Goal: Transaction & Acquisition: Purchase product/service

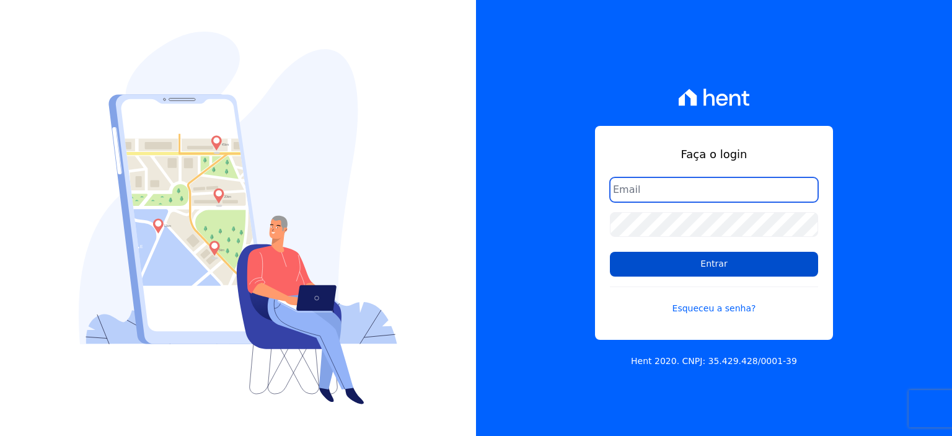
type input "rodrigo.villalva@grupozarin.com.br"
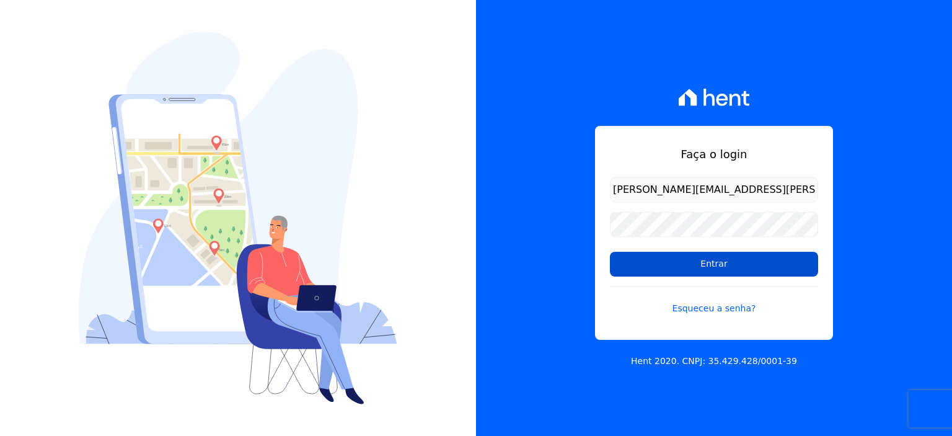
click at [684, 271] on input "Entrar" at bounding box center [714, 264] width 208 height 25
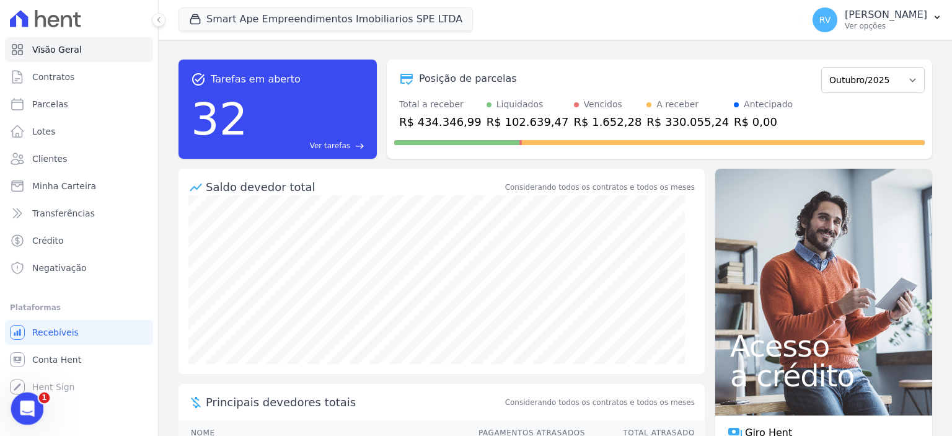
click at [28, 402] on icon "Abertura do Messenger da Intercom" at bounding box center [26, 407] width 20 height 20
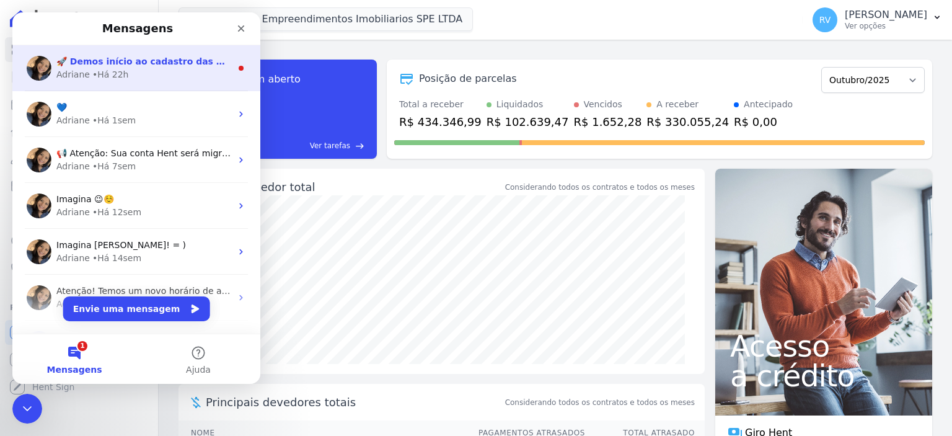
click at [167, 76] on div "Adriane • Há 22h" at bounding box center [143, 74] width 175 height 13
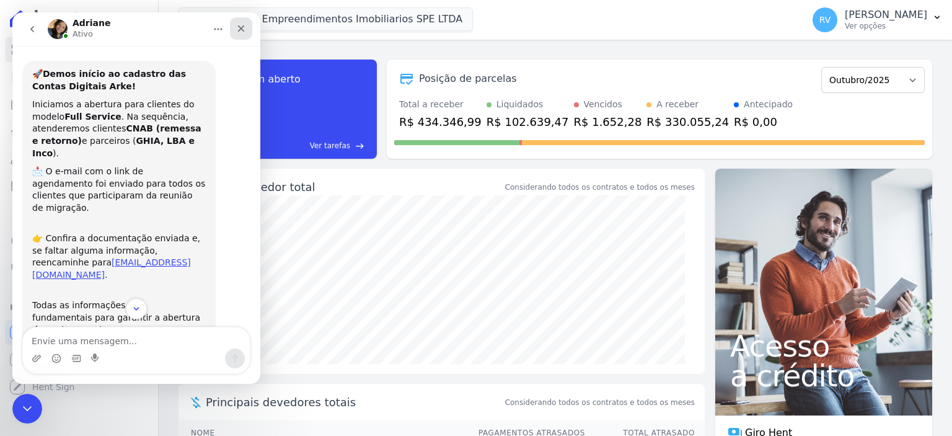
click at [242, 25] on icon "Fechar" at bounding box center [241, 29] width 10 height 10
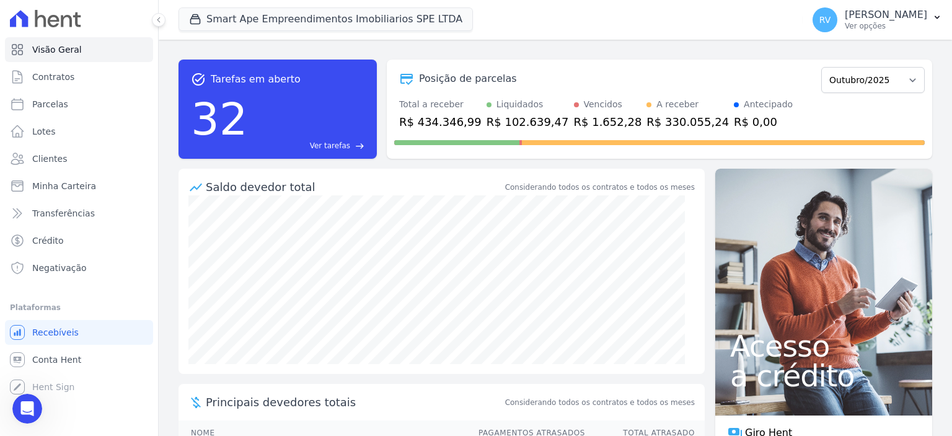
scroll to position [90, 0]
click at [866, 27] on p "Ver opções" at bounding box center [886, 26] width 82 height 10
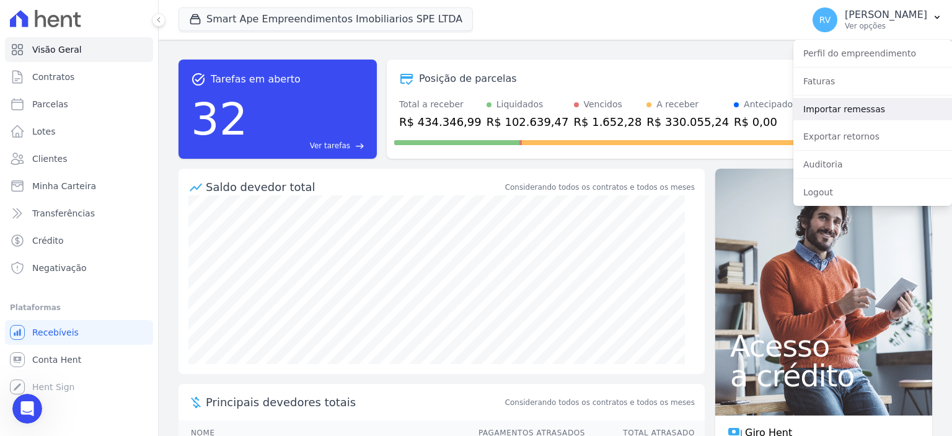
click at [844, 118] on link "Importar remessas" at bounding box center [873, 109] width 159 height 22
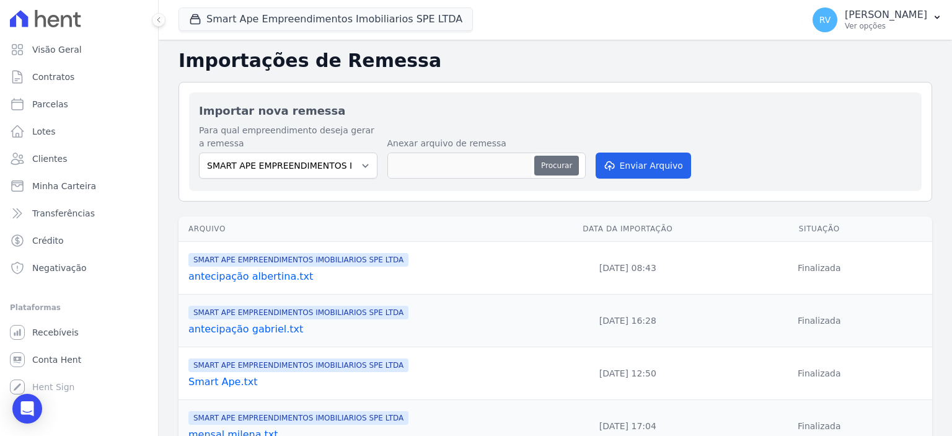
click at [555, 161] on button "Procurar" at bounding box center [556, 166] width 45 height 20
type input "QUITAÇÃO ALBERTINA.txt"
click at [650, 170] on button "Enviar Arquivo" at bounding box center [643, 166] width 95 height 26
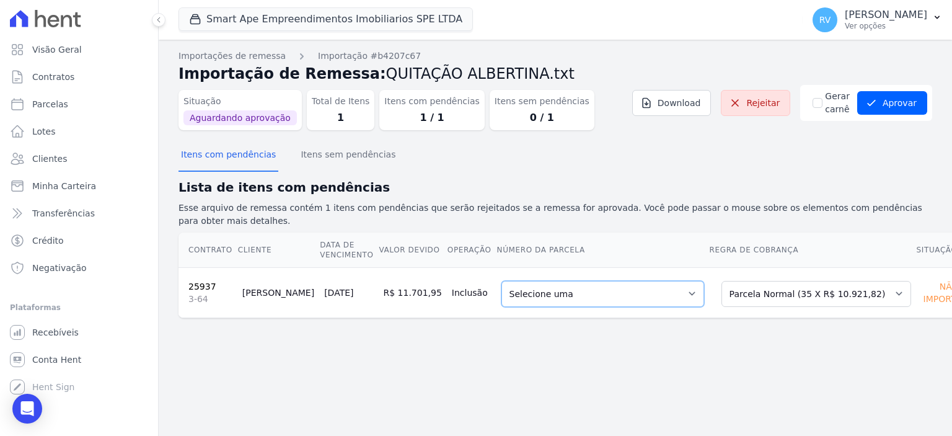
click at [649, 281] on select "Selecione uma 8 - 10/12/2025 - R$ 10.921,82 - Agendado 9 - 10/01/2026 - R$ 10.9…" at bounding box center [603, 294] width 203 height 26
click at [902, 107] on button "Aprovar" at bounding box center [892, 103] width 70 height 24
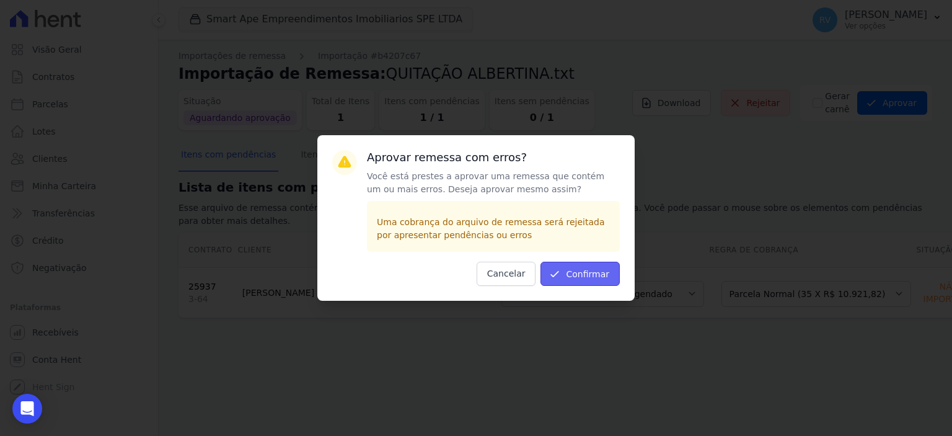
click at [587, 267] on button "Confirmar" at bounding box center [580, 274] width 79 height 24
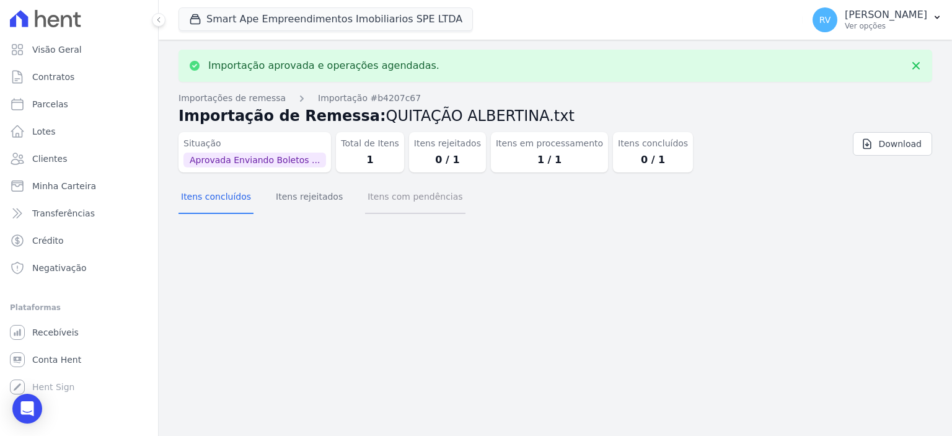
click at [419, 202] on button "Itens com pendências" at bounding box center [415, 198] width 100 height 32
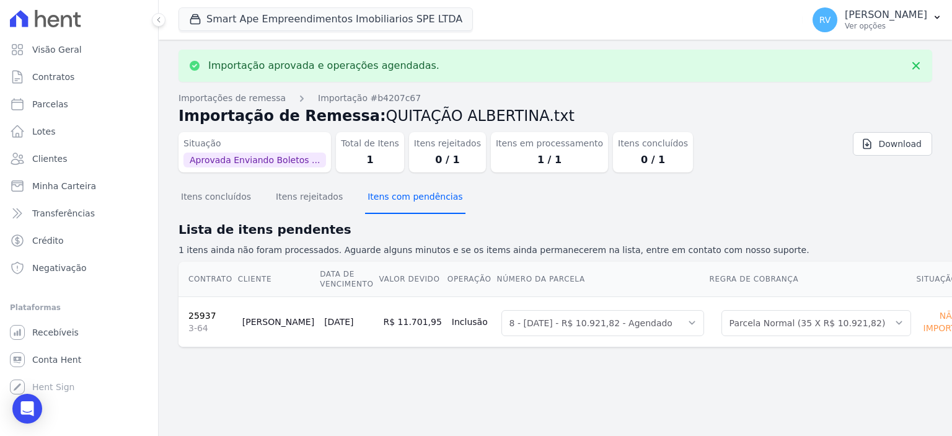
click at [414, 206] on button "Itens com pendências" at bounding box center [415, 198] width 100 height 32
click at [405, 200] on button "Itens com pendências" at bounding box center [415, 198] width 100 height 32
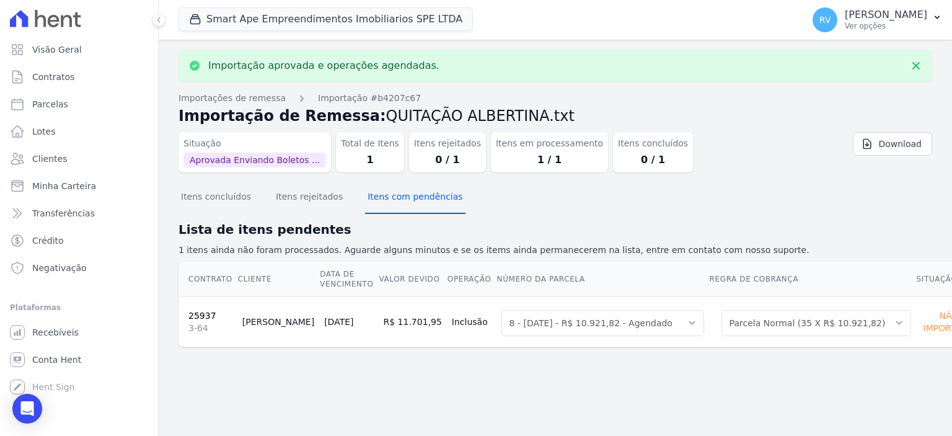
click at [405, 200] on button "Itens com pendências" at bounding box center [415, 198] width 100 height 32
click at [396, 202] on button "Itens com pendências" at bounding box center [415, 198] width 100 height 32
click at [231, 201] on button "Itens concluídos" at bounding box center [216, 198] width 75 height 32
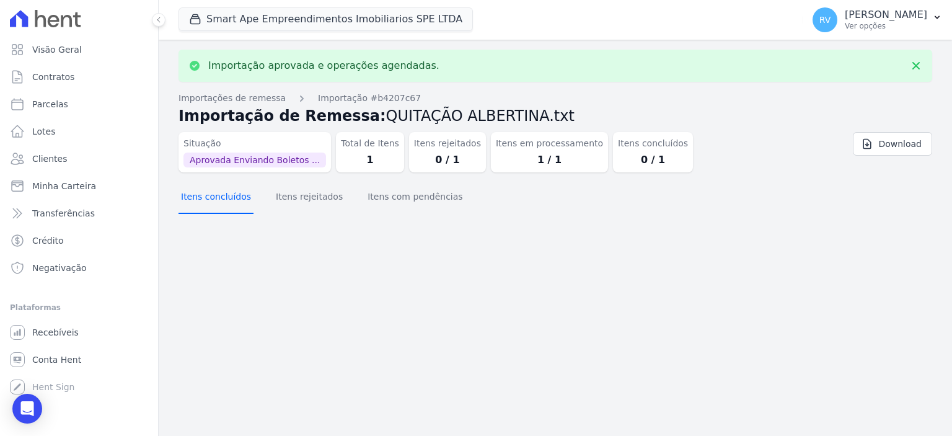
click at [231, 201] on button "Itens concluídos" at bounding box center [216, 198] width 75 height 32
click at [412, 205] on button "Itens com pendências" at bounding box center [415, 198] width 100 height 32
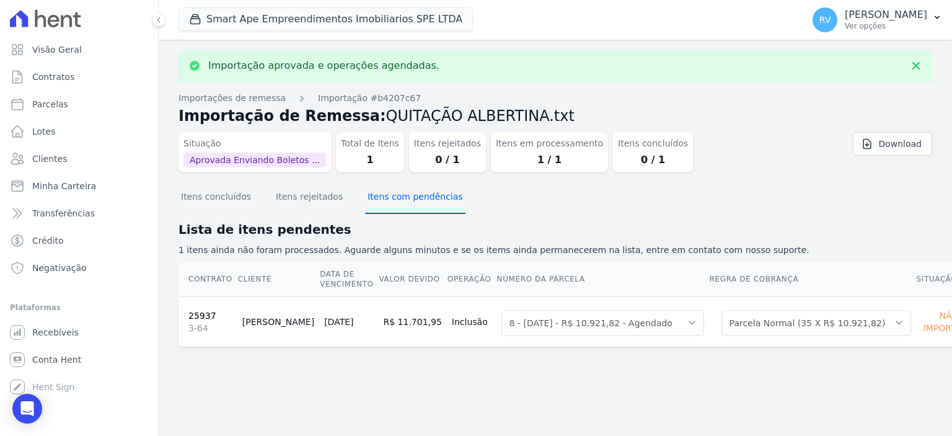
click at [412, 205] on button "Itens com pendências" at bounding box center [415, 198] width 100 height 32
click at [412, 208] on button "Itens com pendências" at bounding box center [415, 198] width 100 height 32
click at [415, 209] on button "Itens com pendências" at bounding box center [415, 198] width 100 height 32
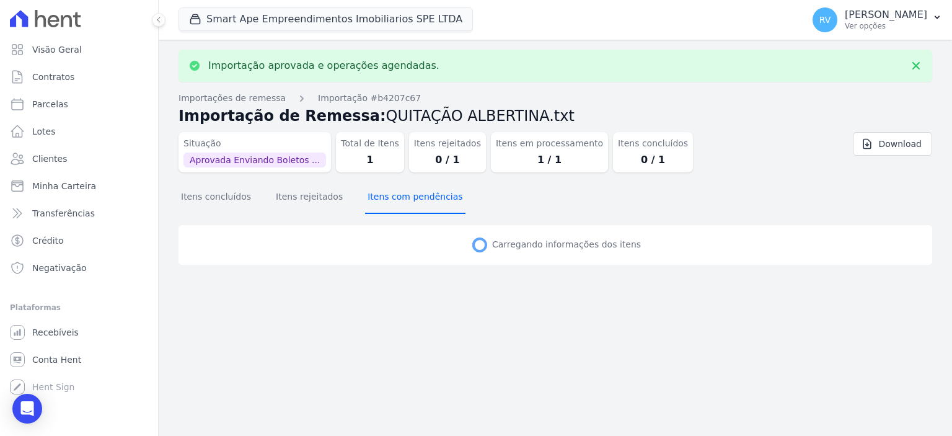
click at [415, 209] on button "Itens com pendências" at bounding box center [415, 198] width 100 height 32
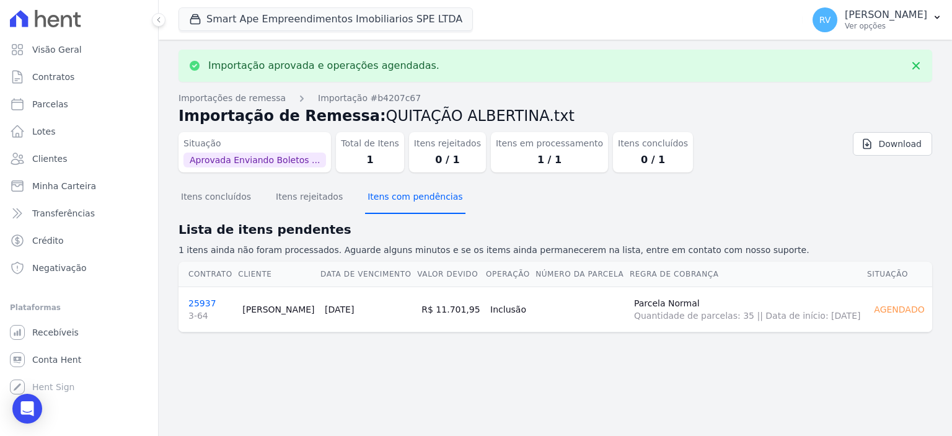
click at [415, 209] on button "Itens com pendências" at bounding box center [415, 198] width 100 height 32
click at [206, 303] on link "25937 3-64" at bounding box center [210, 310] width 44 height 24
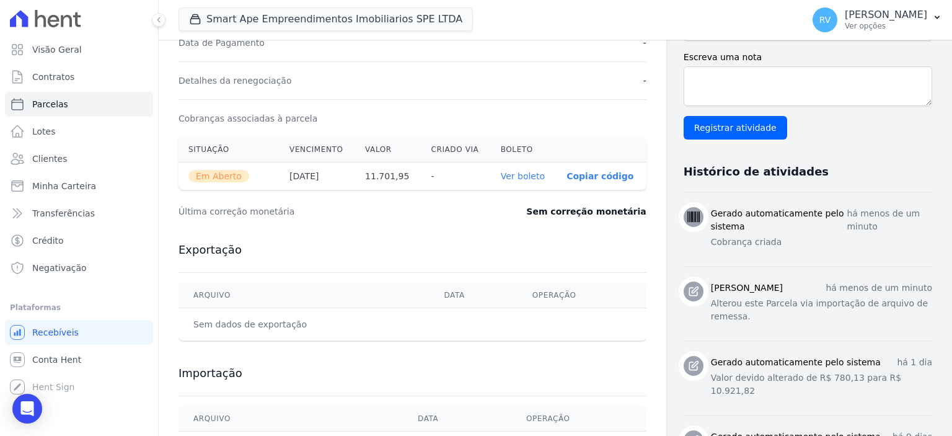
scroll to position [372, 0]
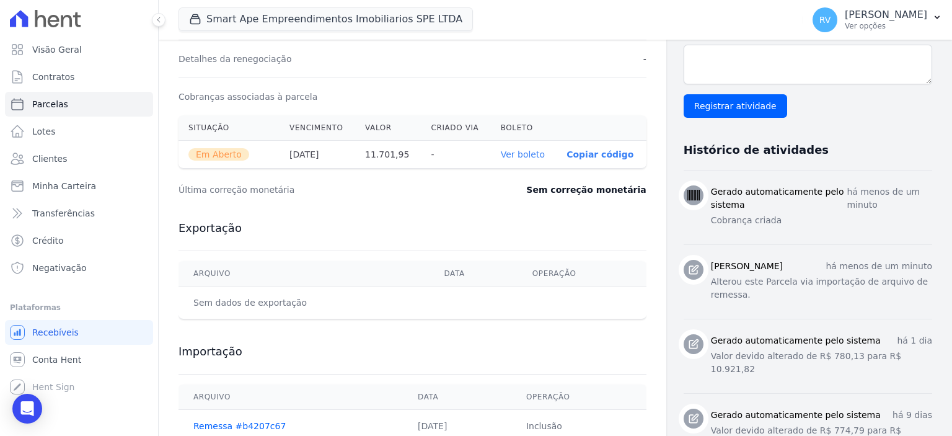
click at [521, 156] on link "Ver boleto" at bounding box center [523, 154] width 44 height 10
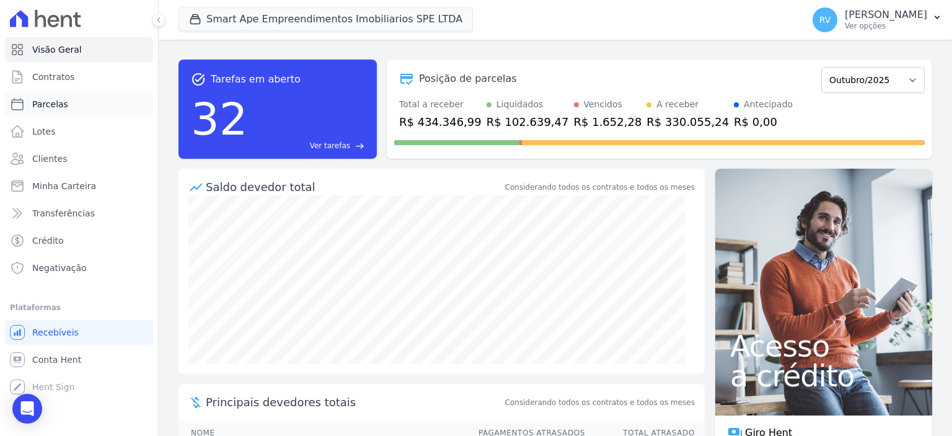
click at [81, 101] on link "Parcelas" at bounding box center [79, 104] width 148 height 25
select select
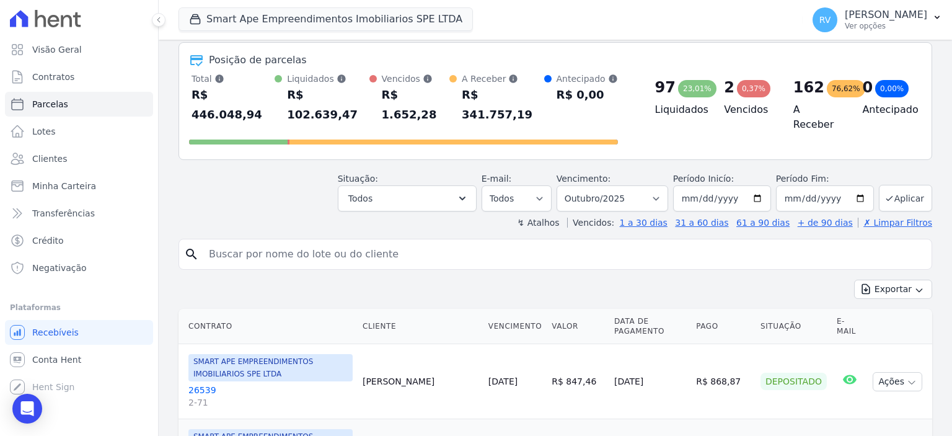
scroll to position [124, 0]
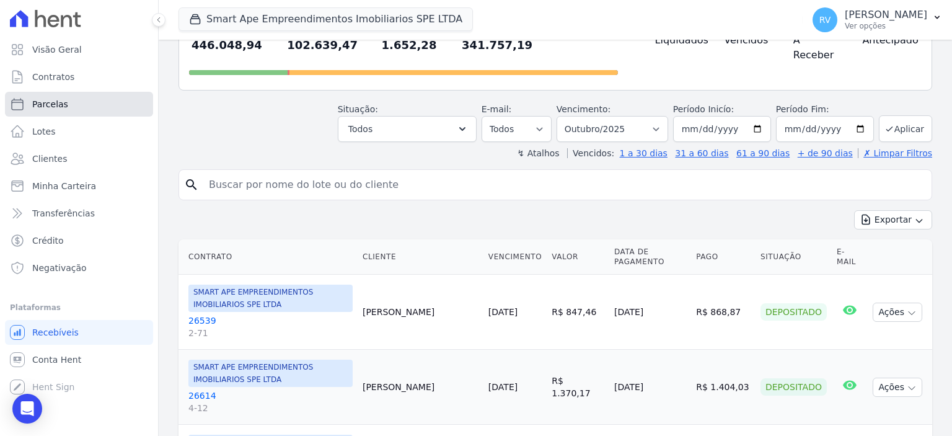
click at [80, 99] on link "Parcelas" at bounding box center [79, 104] width 148 height 25
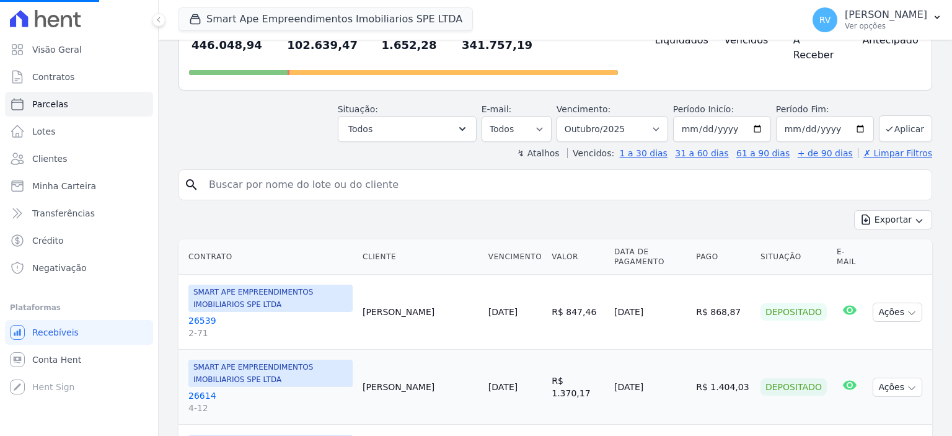
select select
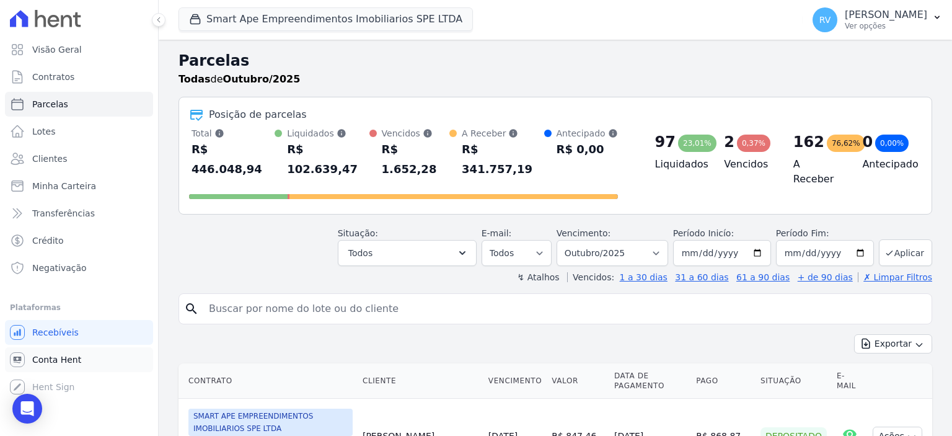
click at [72, 357] on span "Conta Hent" at bounding box center [56, 359] width 49 height 12
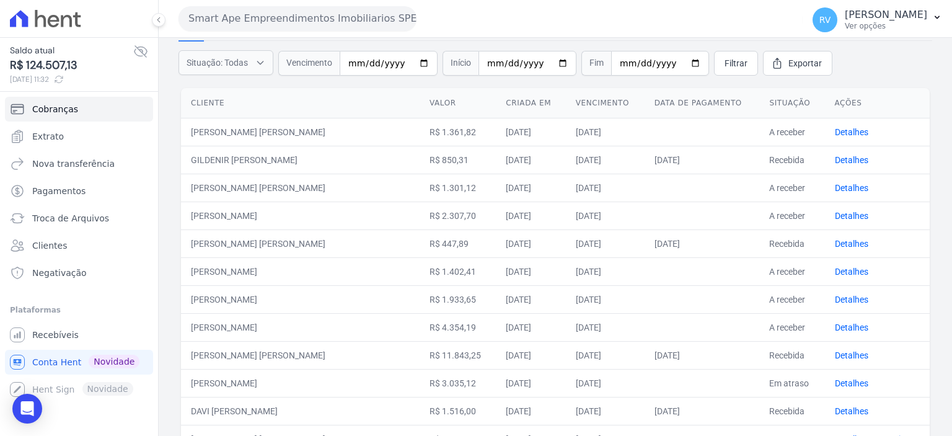
scroll to position [186, 0]
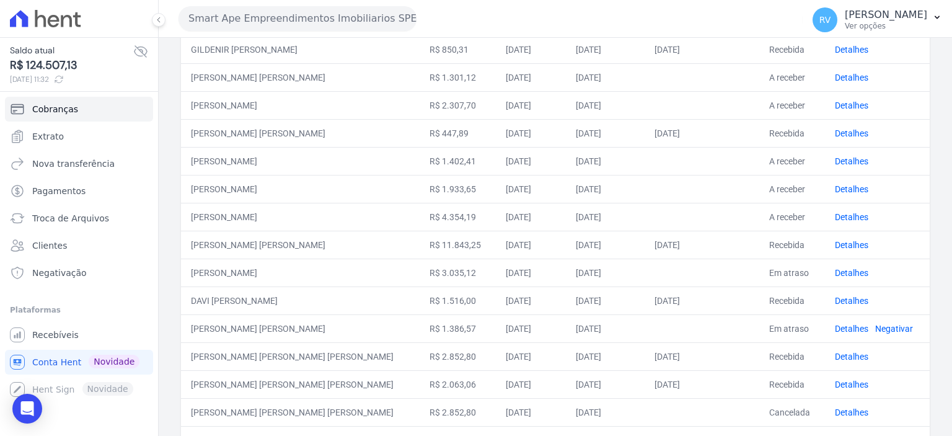
click at [825, 267] on td "Detalhes" at bounding box center [877, 273] width 105 height 28
click at [835, 269] on link "Detalhes" at bounding box center [851, 273] width 33 height 10
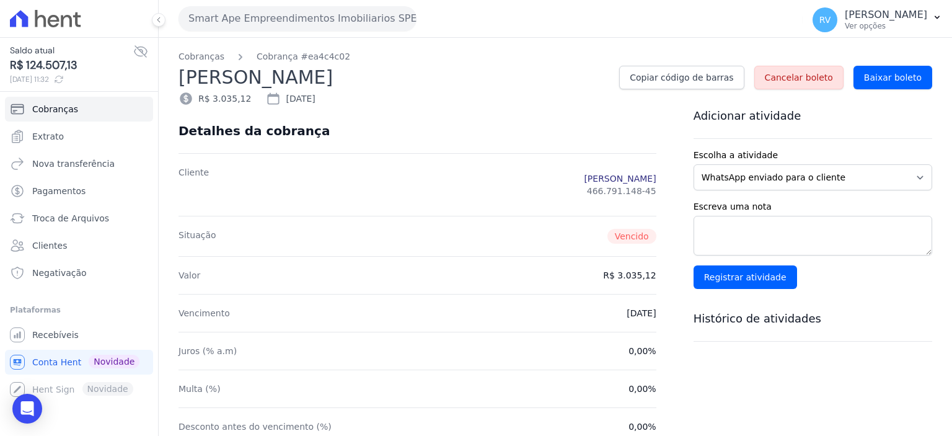
click at [618, 177] on link "[PERSON_NAME]" at bounding box center [620, 178] width 72 height 12
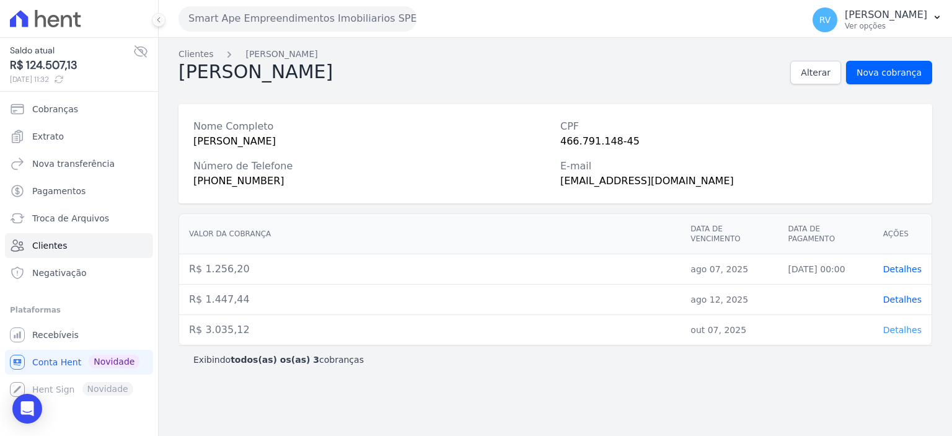
click at [906, 325] on span "Detalhes" at bounding box center [903, 330] width 38 height 10
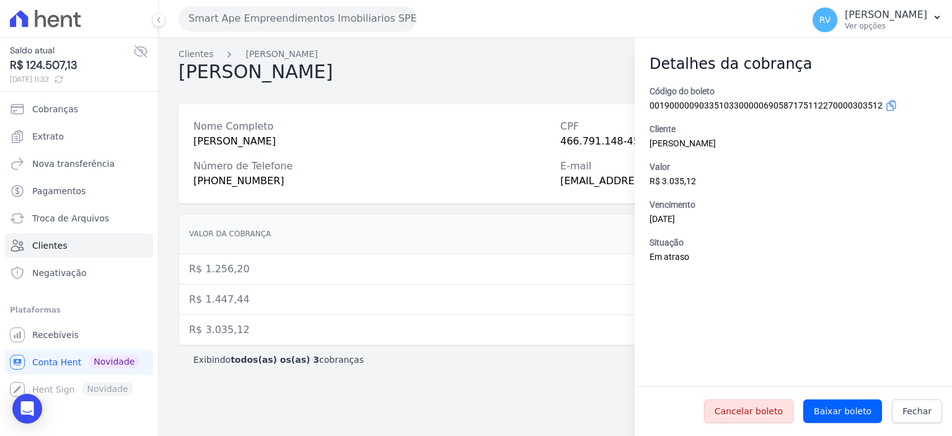
drag, startPoint x: 774, startPoint y: 404, endPoint x: 516, endPoint y: 47, distance: 440.9
click at [775, 405] on span "Cancelar boleto" at bounding box center [749, 411] width 68 height 12
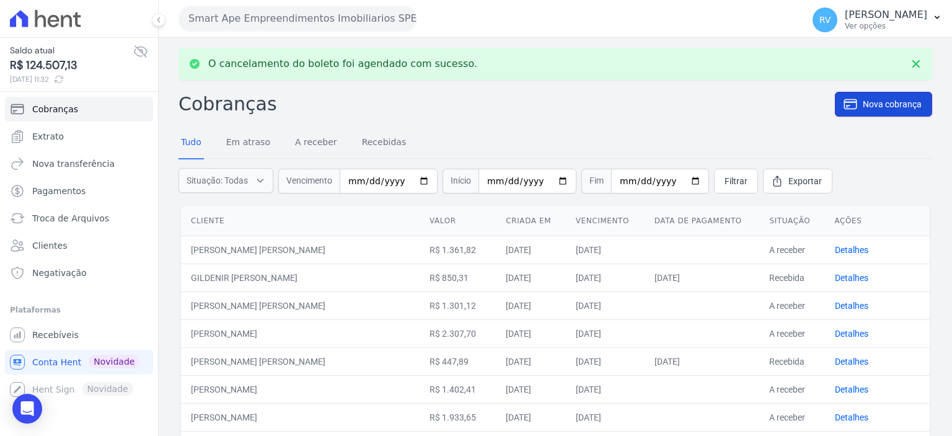
click at [886, 101] on span "Nova cobrança" at bounding box center [892, 104] width 59 height 12
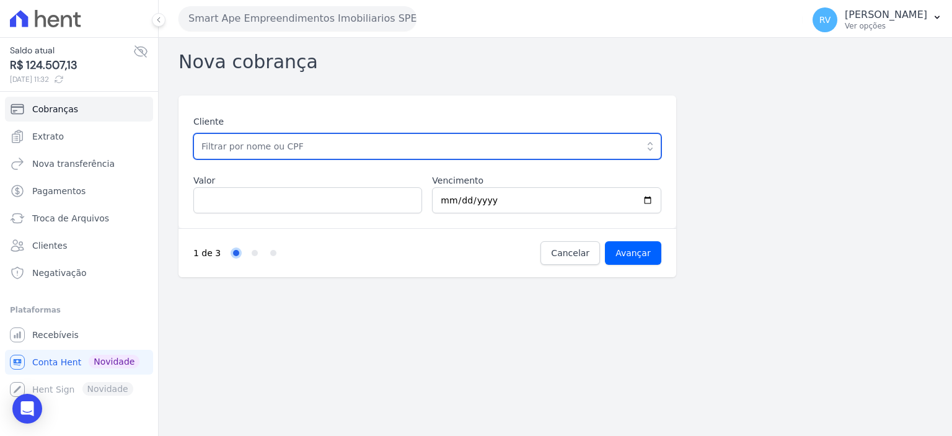
click at [304, 156] on input "text" at bounding box center [427, 146] width 468 height 26
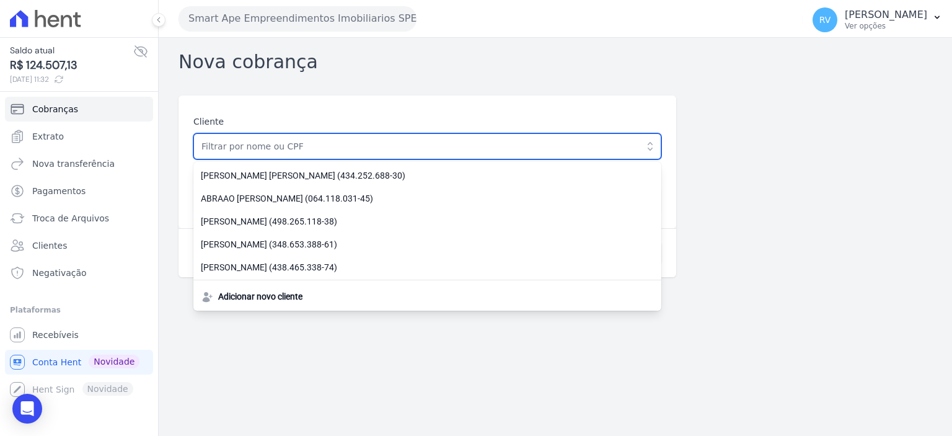
paste input "[PERSON_NAME]"
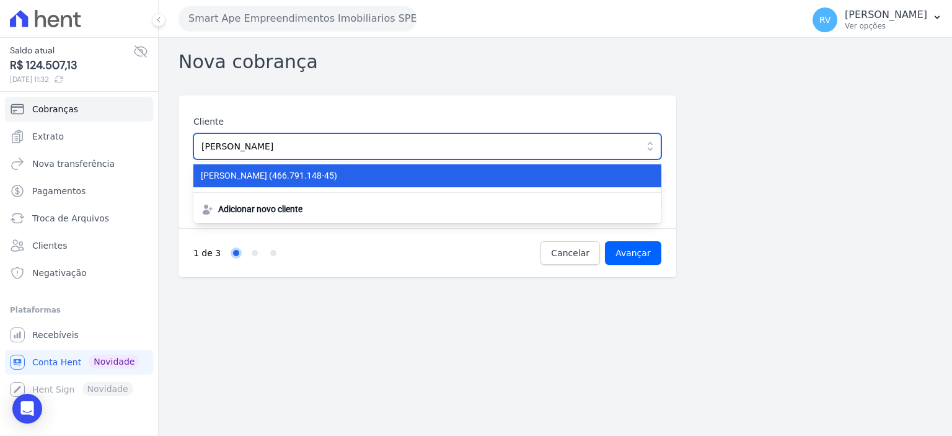
type input "[PERSON_NAME]"
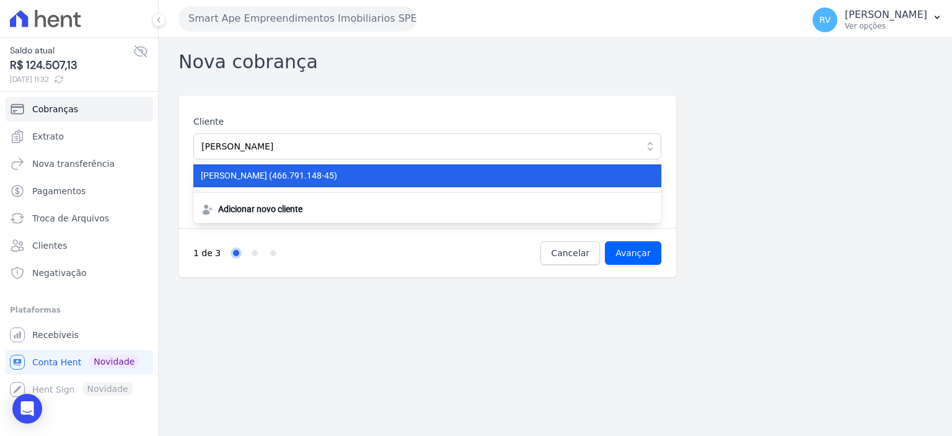
click at [296, 175] on span "VITOR HUGO DA CONCEICAO (466.791.148-45)" at bounding box center [420, 175] width 438 height 13
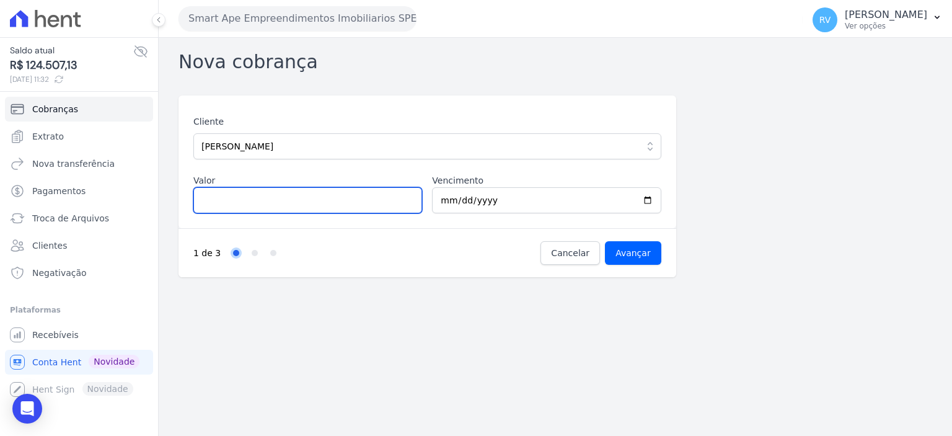
click at [260, 203] on input "Valor" at bounding box center [307, 200] width 229 height 26
paste input "3.03512"
click at [210, 200] on input "3.03512" at bounding box center [307, 200] width 229 height 26
click at [220, 197] on input "303512" at bounding box center [307, 200] width 229 height 26
type input "3035.12"
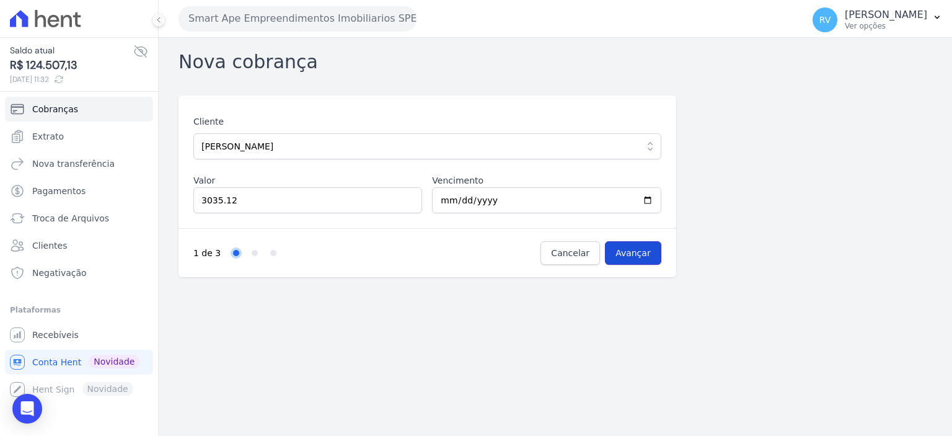
click at [630, 248] on input "Avançar" at bounding box center [633, 253] width 56 height 24
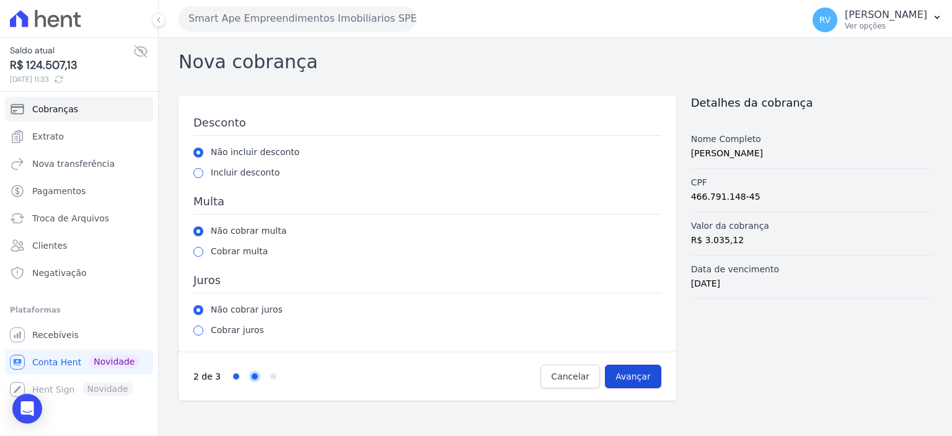
click at [636, 371] on input "Avançar" at bounding box center [633, 377] width 56 height 24
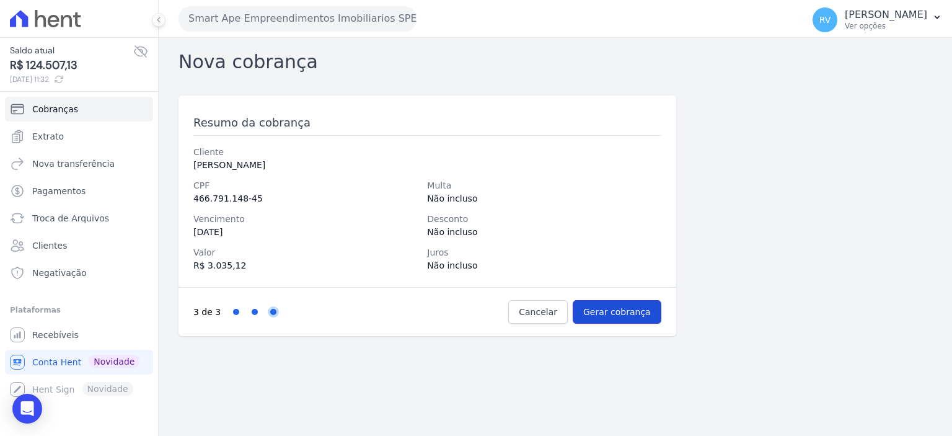
click at [628, 312] on input "Gerar cobrança" at bounding box center [617, 312] width 89 height 24
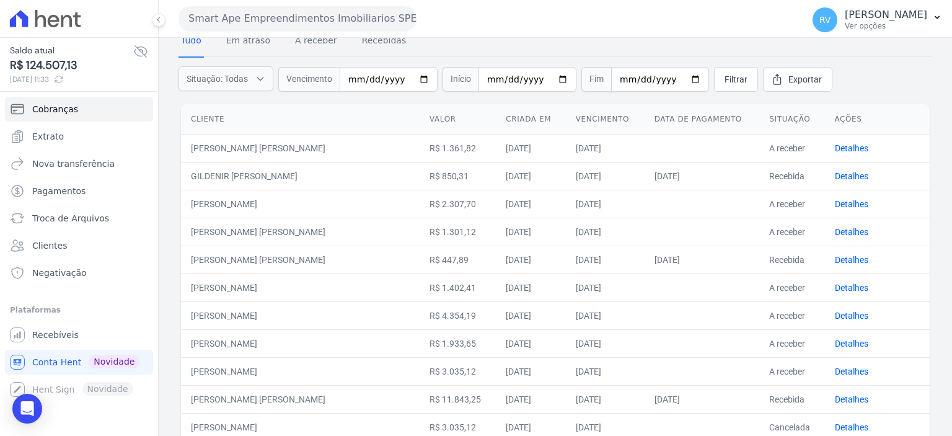
scroll to position [124, 0]
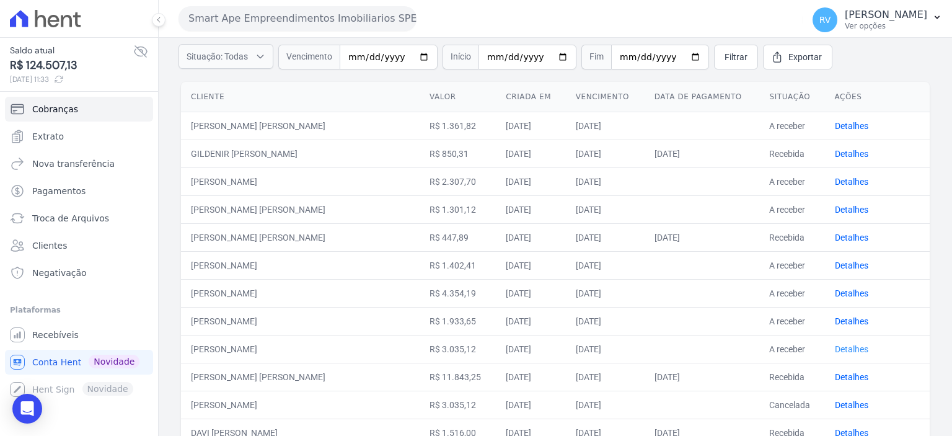
click at [835, 347] on link "Detalhes" at bounding box center [851, 349] width 33 height 10
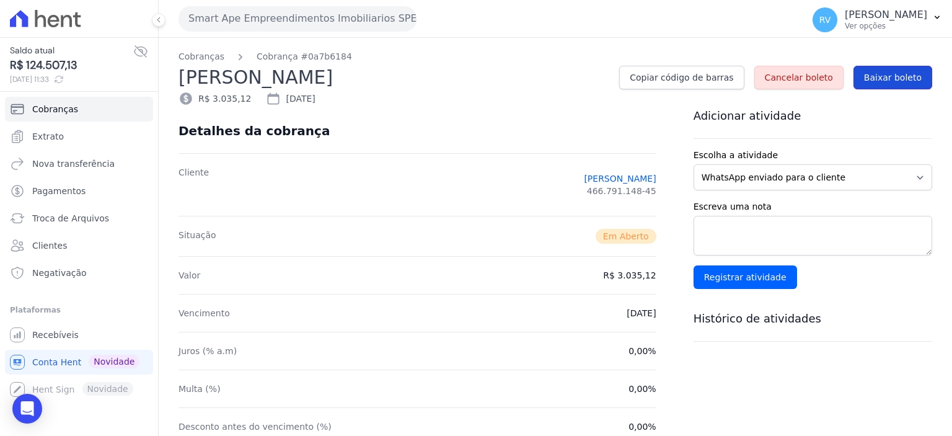
click at [898, 79] on span "Baixar boleto" at bounding box center [893, 77] width 58 height 12
